Goal: Transaction & Acquisition: Book appointment/travel/reservation

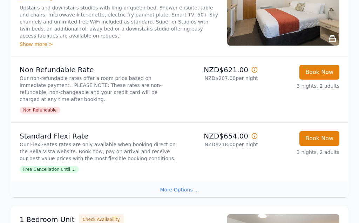
scroll to position [166, 0]
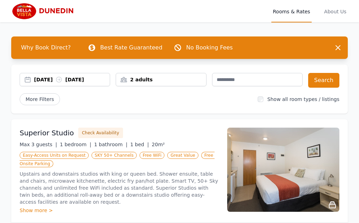
click at [54, 81] on div "[DATE] [DATE]" at bounding box center [72, 79] width 76 height 7
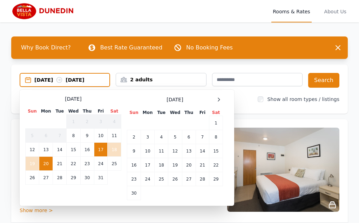
click at [103, 137] on td "10" at bounding box center [100, 136] width 13 height 14
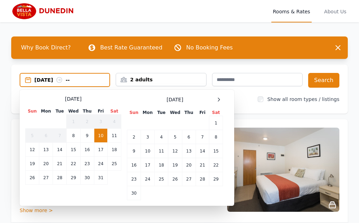
click at [47, 152] on td "13" at bounding box center [46, 150] width 14 height 14
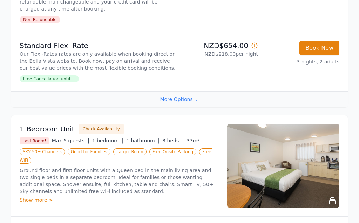
scroll to position [265, 0]
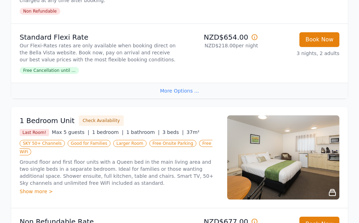
click at [46, 195] on div "Show more >" at bounding box center [119, 191] width 199 height 7
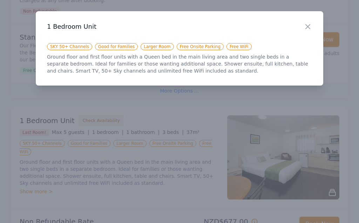
click at [311, 28] on icon "button" at bounding box center [308, 26] width 8 height 8
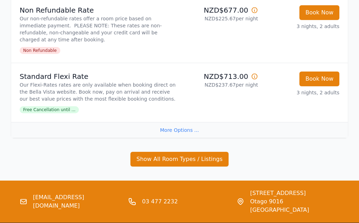
scroll to position [477, 0]
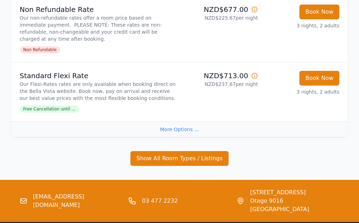
click at [176, 130] on div "More Options ..." at bounding box center [179, 130] width 337 height 16
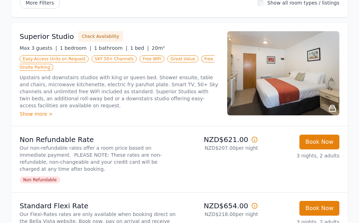
scroll to position [93, 0]
